Goal: Task Accomplishment & Management: Manage account settings

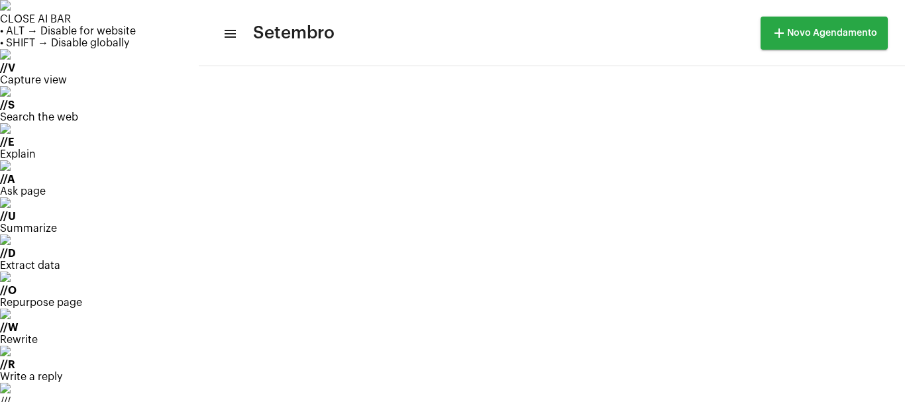
scroll to position [382, 0]
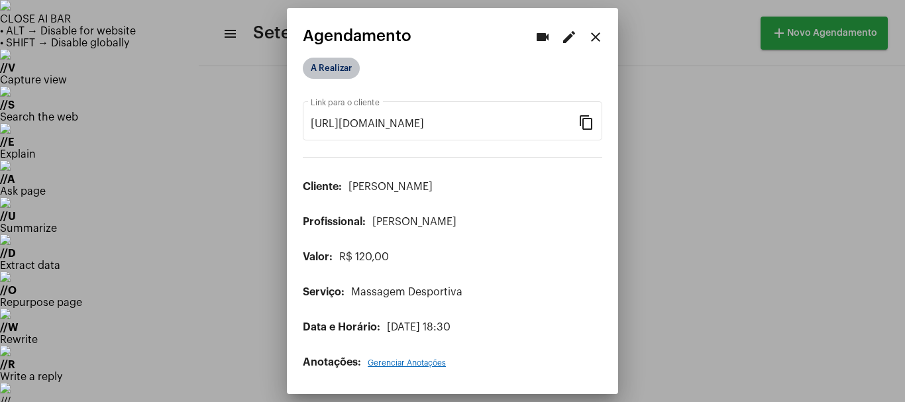
click at [331, 74] on mat-chip "A Realizar" at bounding box center [331, 68] width 57 height 21
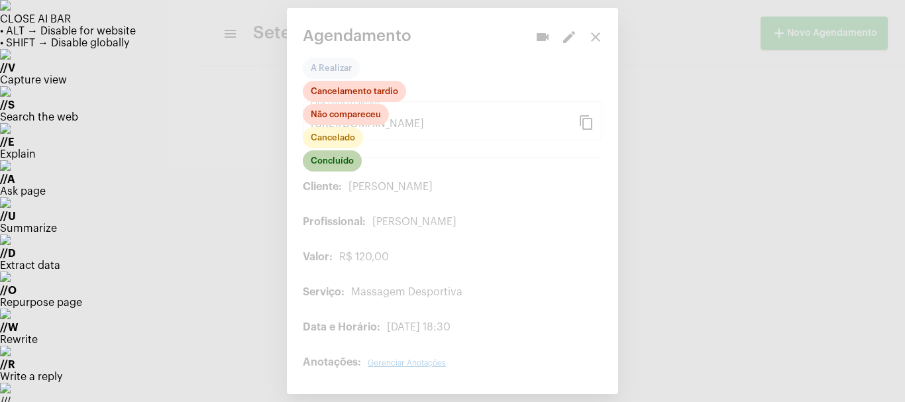
click at [319, 160] on mat-chip "Concluído" at bounding box center [332, 160] width 59 height 21
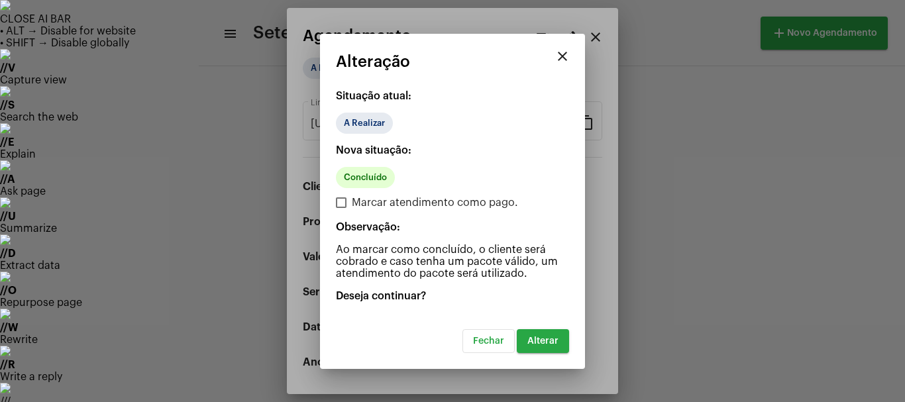
click at [542, 347] on button "Alterar" at bounding box center [543, 341] width 52 height 24
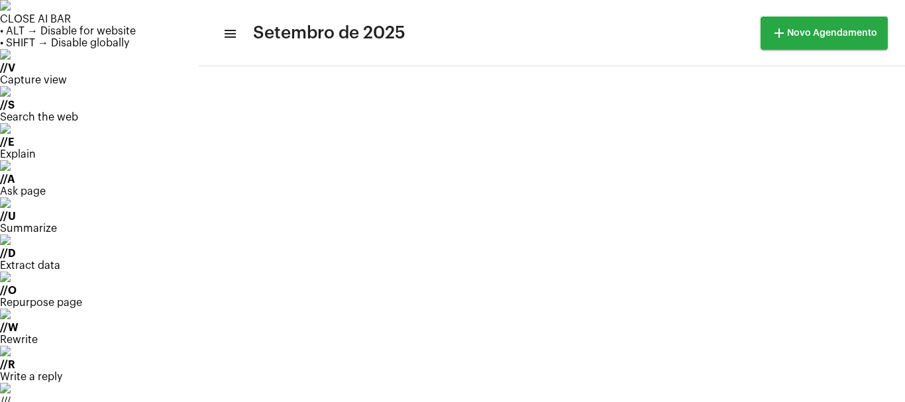
scroll to position [132, 0]
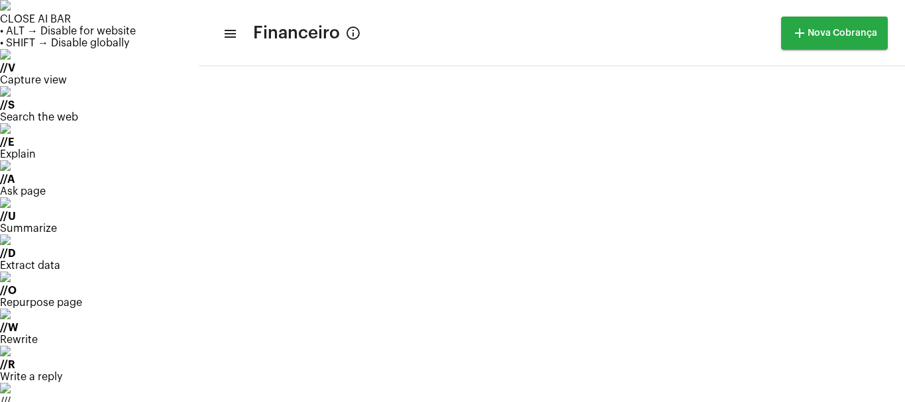
scroll to position [766, 0]
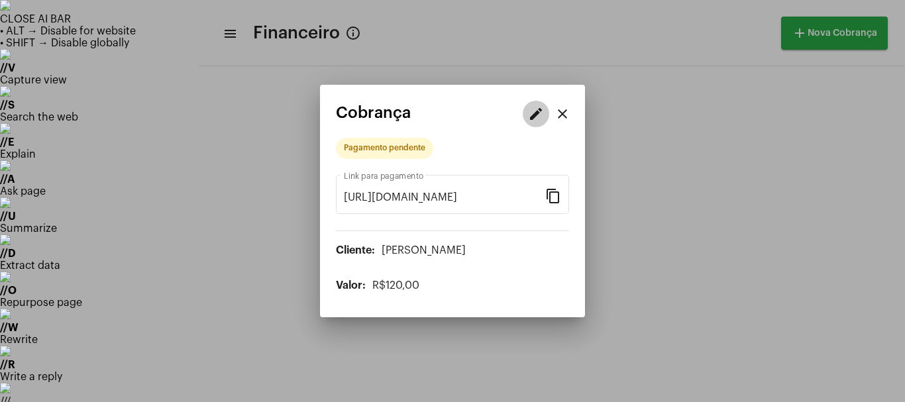
click at [531, 117] on mat-icon "edit" at bounding box center [536, 114] width 16 height 16
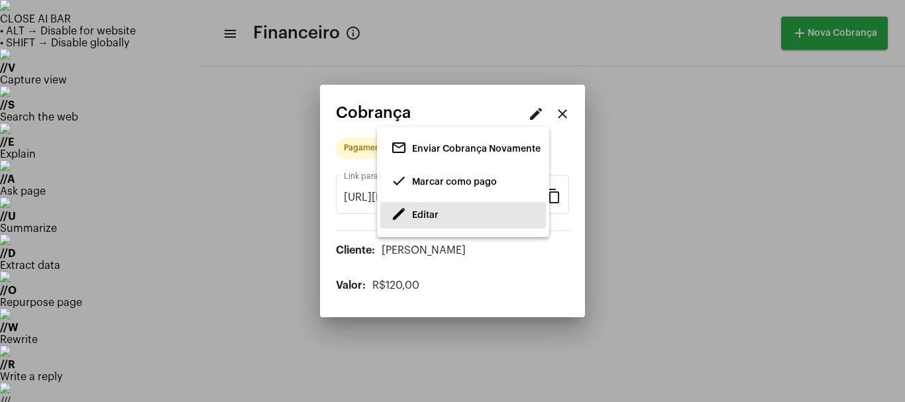
click at [410, 213] on span "edit Editar" at bounding box center [415, 215] width 48 height 24
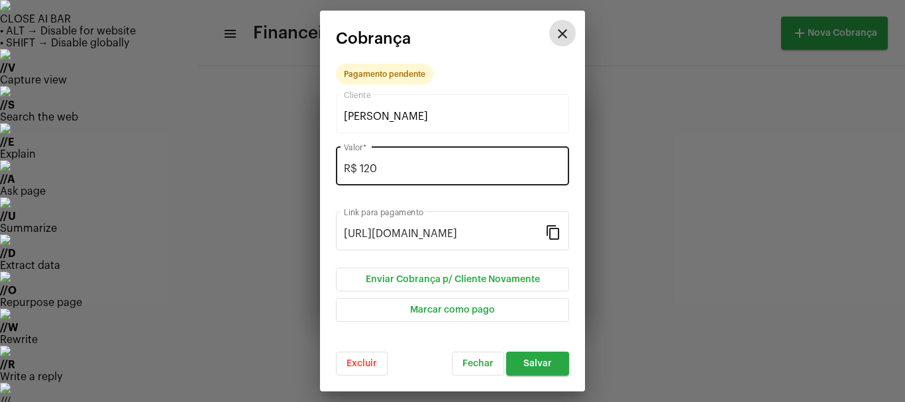
click at [386, 172] on input "R$ 120" at bounding box center [452, 169] width 217 height 12
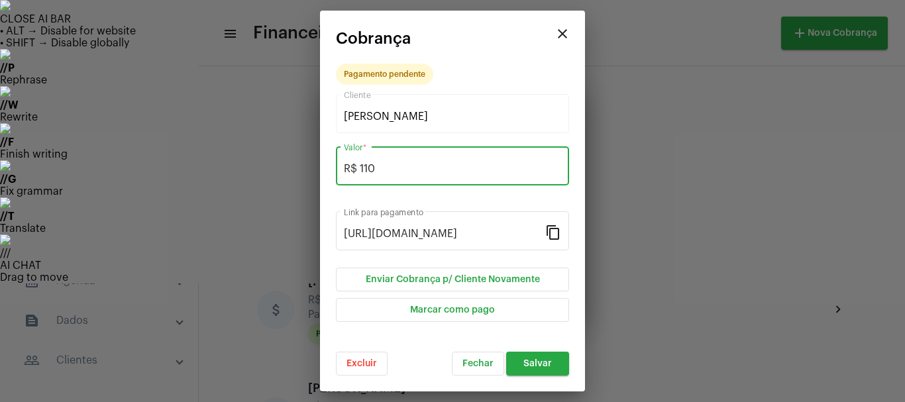
type input "R$ 110"
click at [537, 366] on span "Salvar" at bounding box center [537, 363] width 28 height 9
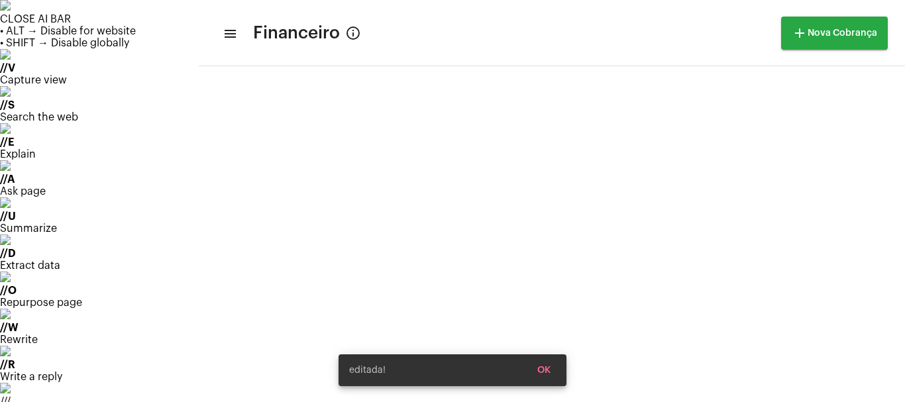
scroll to position [766, 0]
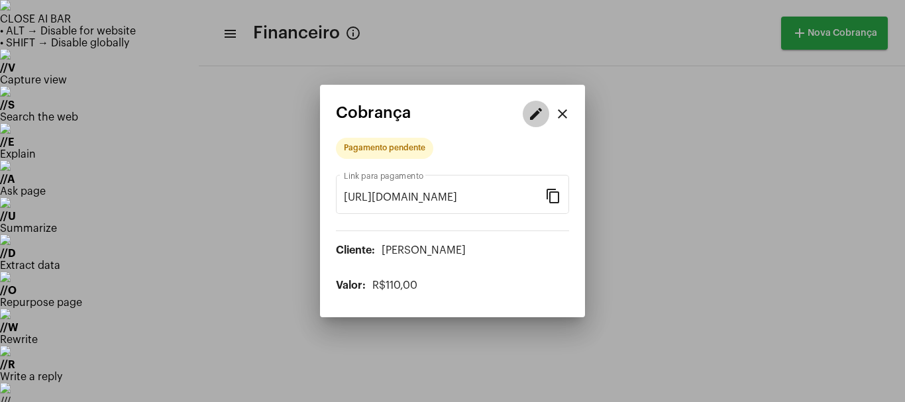
click at [529, 117] on mat-icon "edit" at bounding box center [536, 114] width 16 height 16
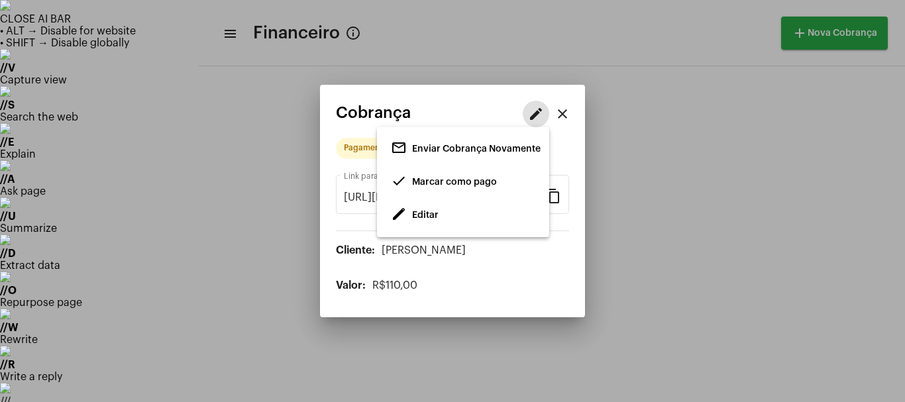
click at [440, 181] on span "Marcar como pago" at bounding box center [454, 182] width 85 height 9
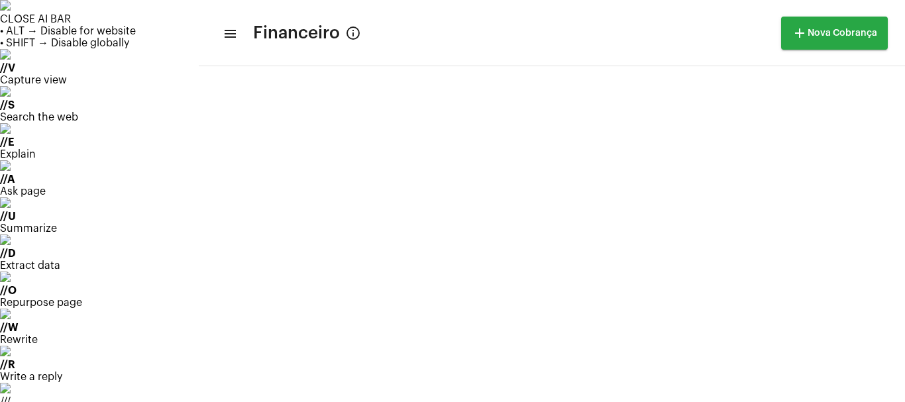
scroll to position [766, 0]
